Goal: Task Accomplishment & Management: Manage account settings

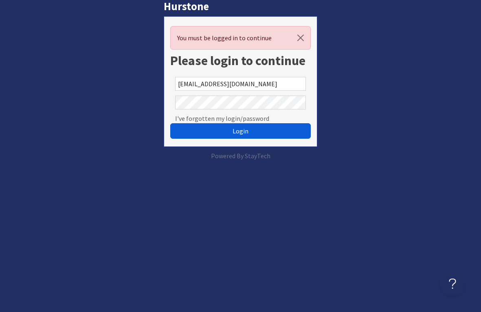
click at [215, 127] on button "Login" at bounding box center [240, 130] width 141 height 15
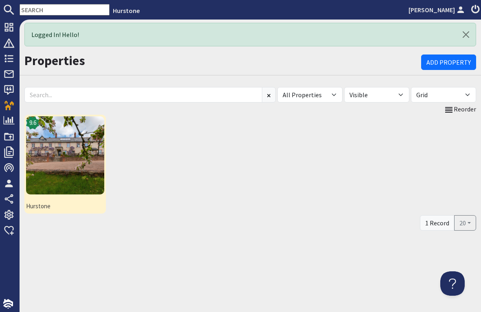
click at [72, 149] on img at bounding box center [65, 155] width 78 height 78
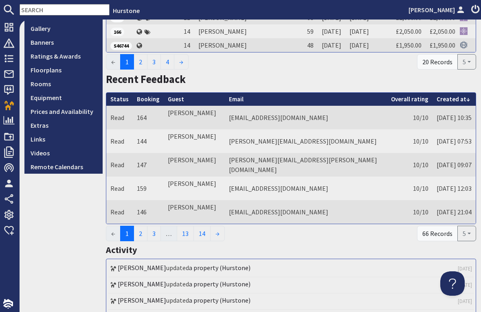
scroll to position [204, 0]
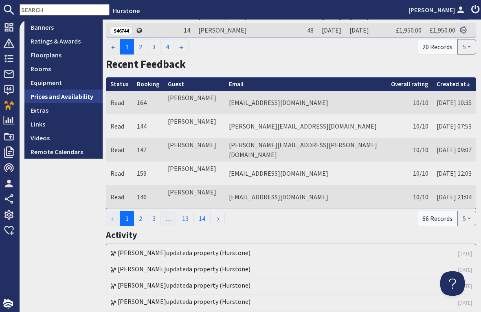
click at [63, 97] on link "Prices and Availability" at bounding box center [63, 97] width 78 height 14
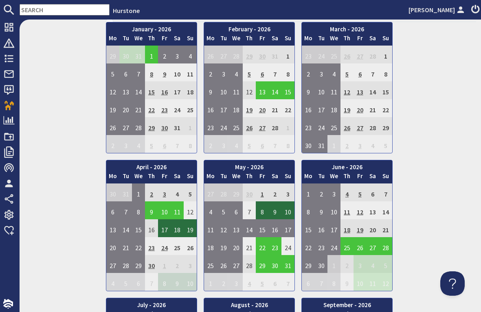
scroll to position [627, 0]
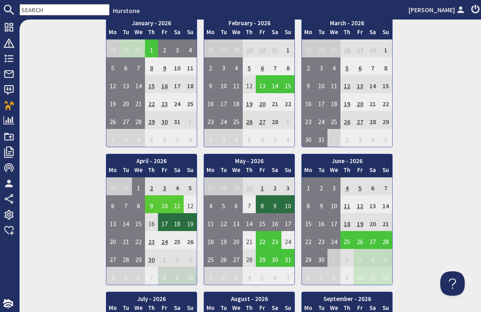
click at [151, 203] on td "9" at bounding box center [151, 204] width 13 height 18
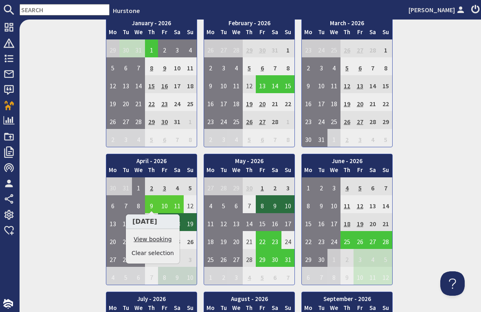
click at [151, 240] on link "View booking" at bounding box center [152, 239] width 42 height 9
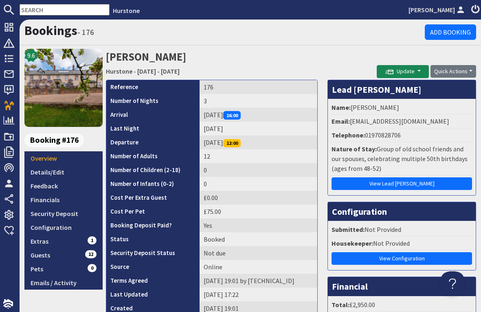
click at [151, 240] on th "Status" at bounding box center [152, 239] width 93 height 14
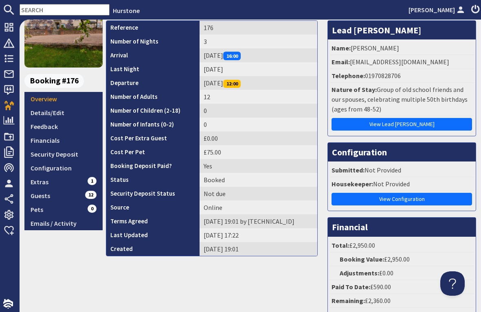
scroll to position [58, 0]
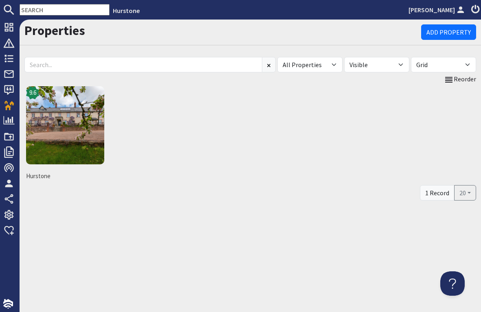
click at [78, 140] on img at bounding box center [65, 125] width 78 height 78
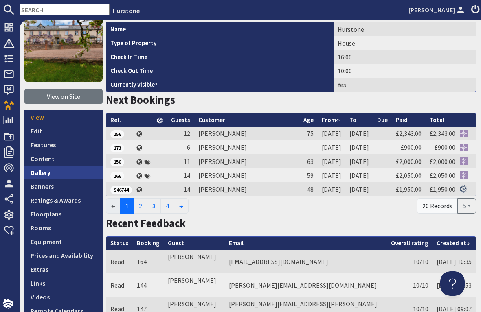
scroll to position [90, 0]
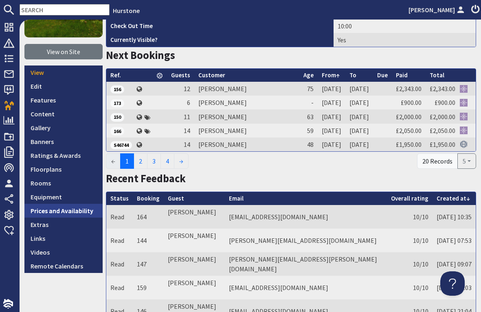
click at [66, 210] on link "Prices and Availability" at bounding box center [63, 211] width 78 height 14
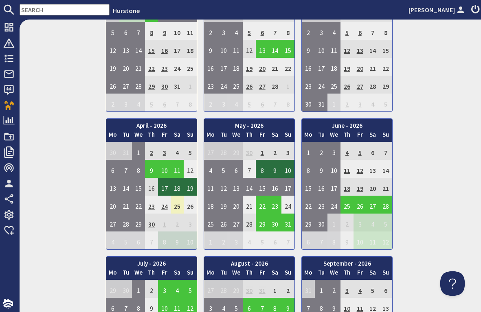
scroll to position [663, 0]
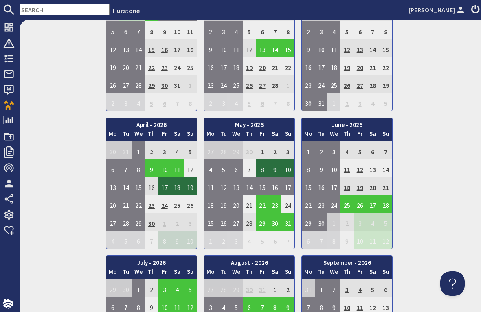
click at [164, 203] on td "24" at bounding box center [164, 204] width 13 height 18
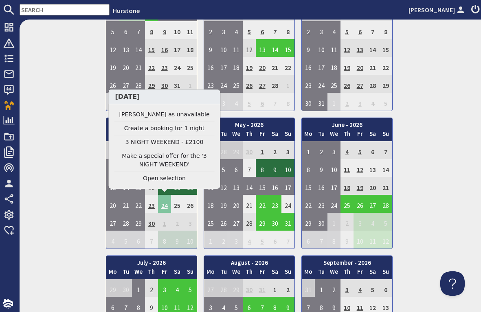
click at [164, 203] on td "24" at bounding box center [164, 204] width 13 height 18
click at [166, 178] on link "Clear selection" at bounding box center [164, 178] width 100 height 9
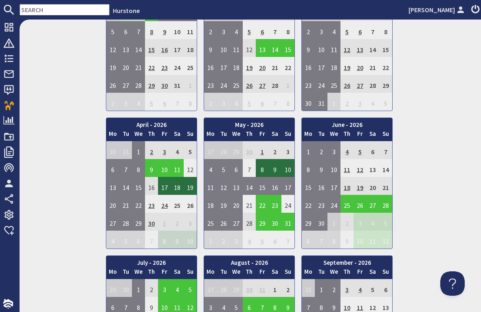
click at [262, 148] on td "1" at bounding box center [262, 150] width 13 height 18
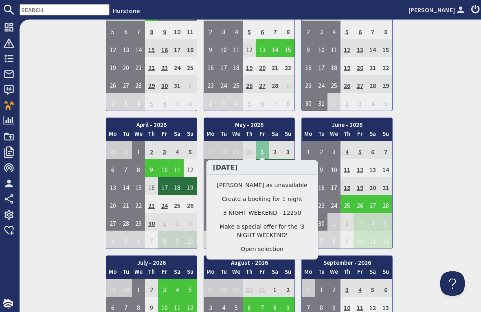
click at [262, 148] on td "1" at bounding box center [262, 150] width 13 height 18
click at [268, 249] on link "Clear selection" at bounding box center [262, 249] width 100 height 9
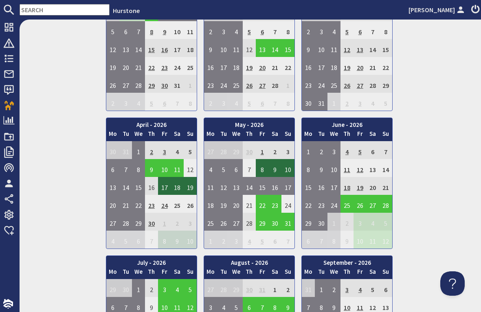
click at [361, 167] on td "12" at bounding box center [359, 168] width 13 height 18
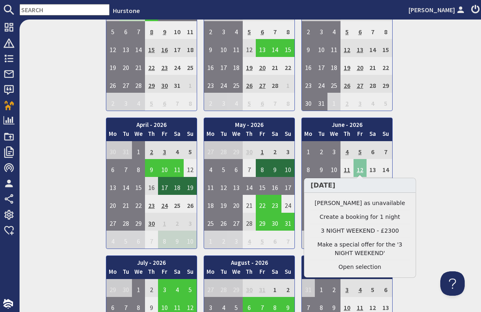
click at [361, 167] on td "12" at bounding box center [359, 168] width 13 height 18
click at [364, 266] on link "Clear selection" at bounding box center [360, 267] width 100 height 9
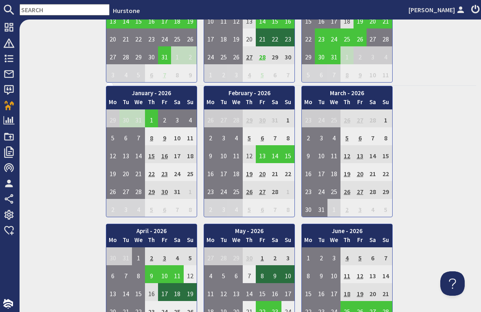
scroll to position [556, 0]
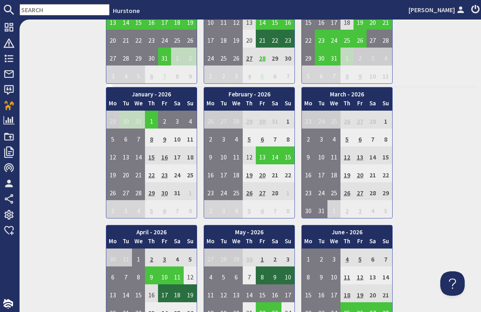
click at [359, 191] on td "27" at bounding box center [359, 191] width 13 height 18
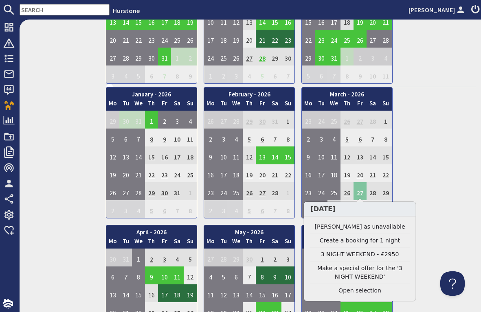
click at [359, 191] on td "27" at bounding box center [359, 191] width 13 height 18
click at [369, 289] on link "Clear selection" at bounding box center [360, 291] width 100 height 9
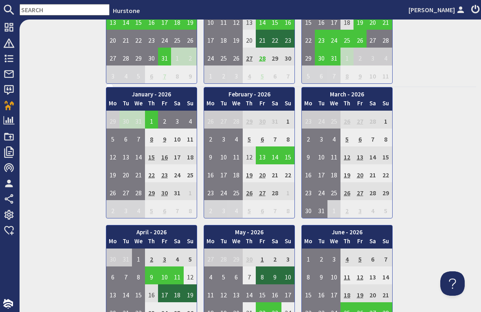
click at [164, 256] on td "3" at bounding box center [164, 258] width 13 height 18
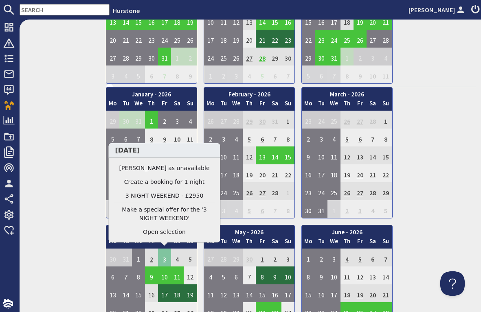
click at [164, 256] on td "3" at bounding box center [164, 258] width 13 height 18
click at [165, 234] on link "Clear selection" at bounding box center [164, 232] width 100 height 9
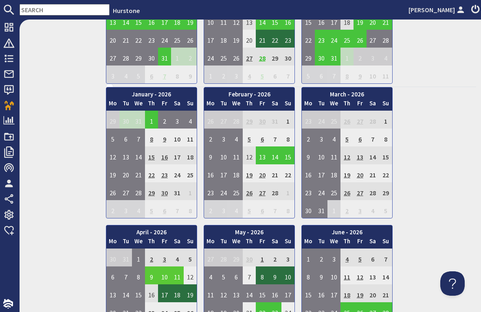
click at [151, 275] on td "9" at bounding box center [151, 276] width 13 height 18
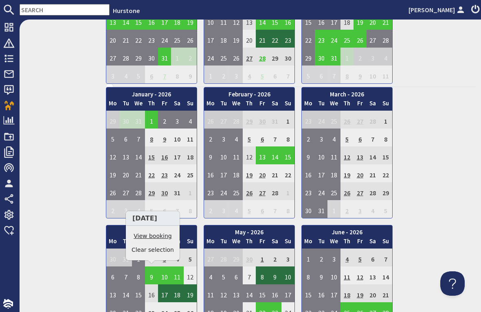
click at [159, 234] on link "View booking" at bounding box center [152, 236] width 42 height 9
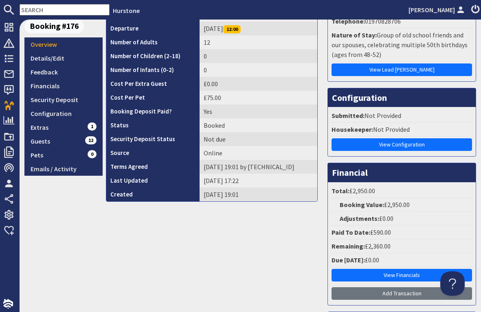
scroll to position [116, 0]
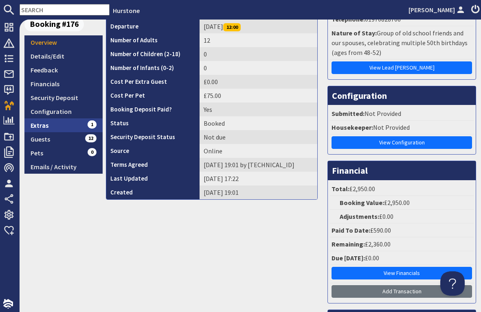
click at [68, 128] on link "Extras 1" at bounding box center [63, 125] width 78 height 14
